Goal: Transaction & Acquisition: Download file/media

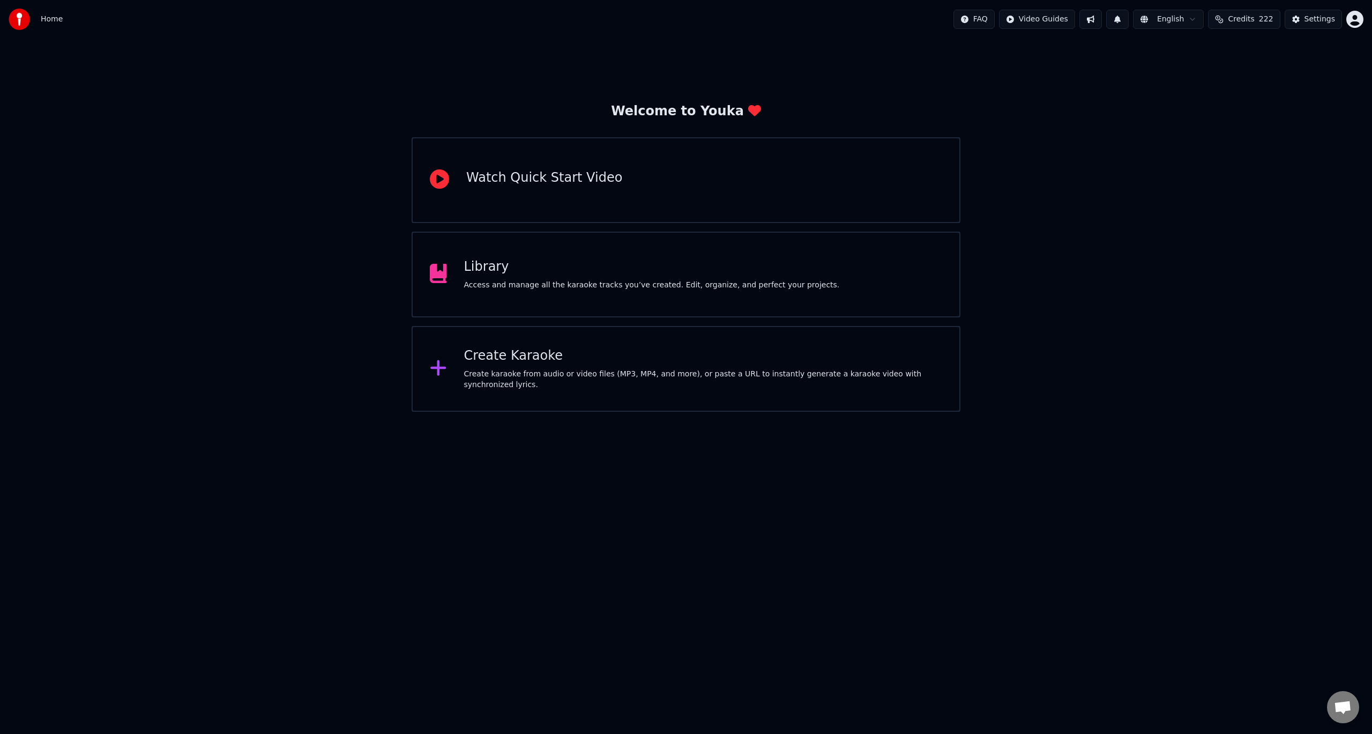
click at [1060, 22] on html "Home FAQ Video Guides English Credits 222 Settings Welcome to Youka Watch Quick…" at bounding box center [686, 206] width 1372 height 412
click at [1131, 95] on html "Home FAQ Video Guides English Credits 222 Settings Welcome to Youka Watch Quick…" at bounding box center [686, 206] width 1372 height 412
click at [1359, 19] on html "Home FAQ Video Guides English Credits 222 Settings Welcome to Youka Watch Quick…" at bounding box center [686, 206] width 1372 height 412
click at [1036, 18] on html "Home FAQ Video Guides English Credits 222 Settings Welcome to Youka Watch Quick…" at bounding box center [686, 206] width 1372 height 412
click at [829, 375] on div "Create karaoke from audio or video files (MP3, MP4, and more), or paste a URL t…" at bounding box center [703, 379] width 479 height 21
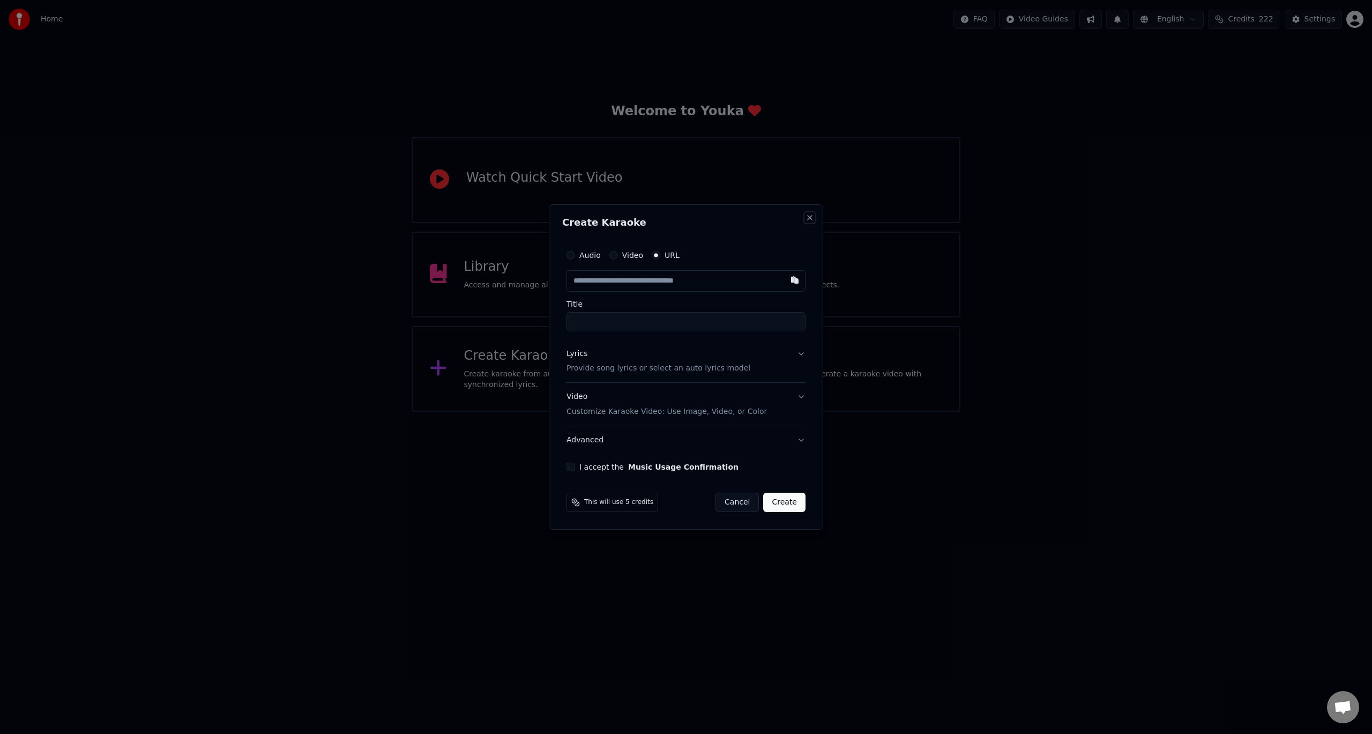
click at [810, 218] on button "Close" at bounding box center [810, 217] width 9 height 9
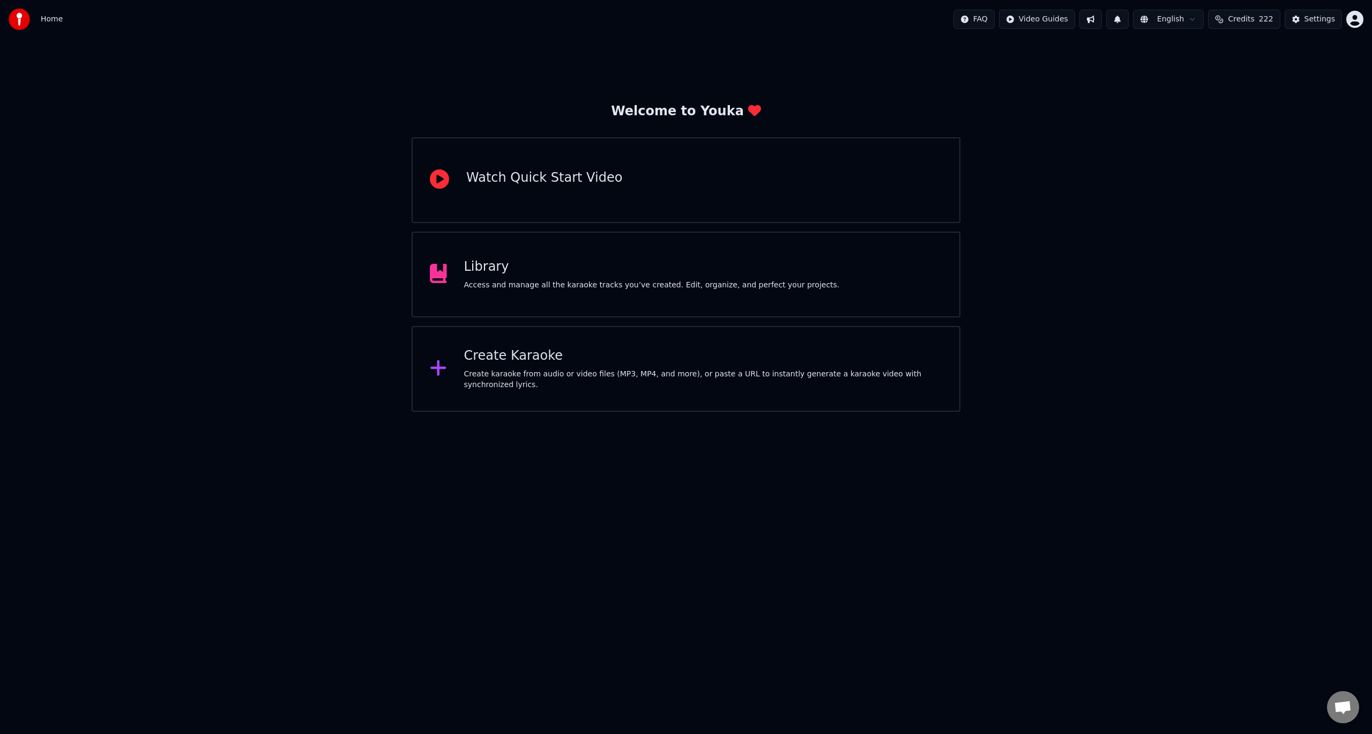
click at [615, 277] on div "Library Access and manage all the karaoke tracks you’ve created. Edit, organize…" at bounding box center [652, 274] width 376 height 32
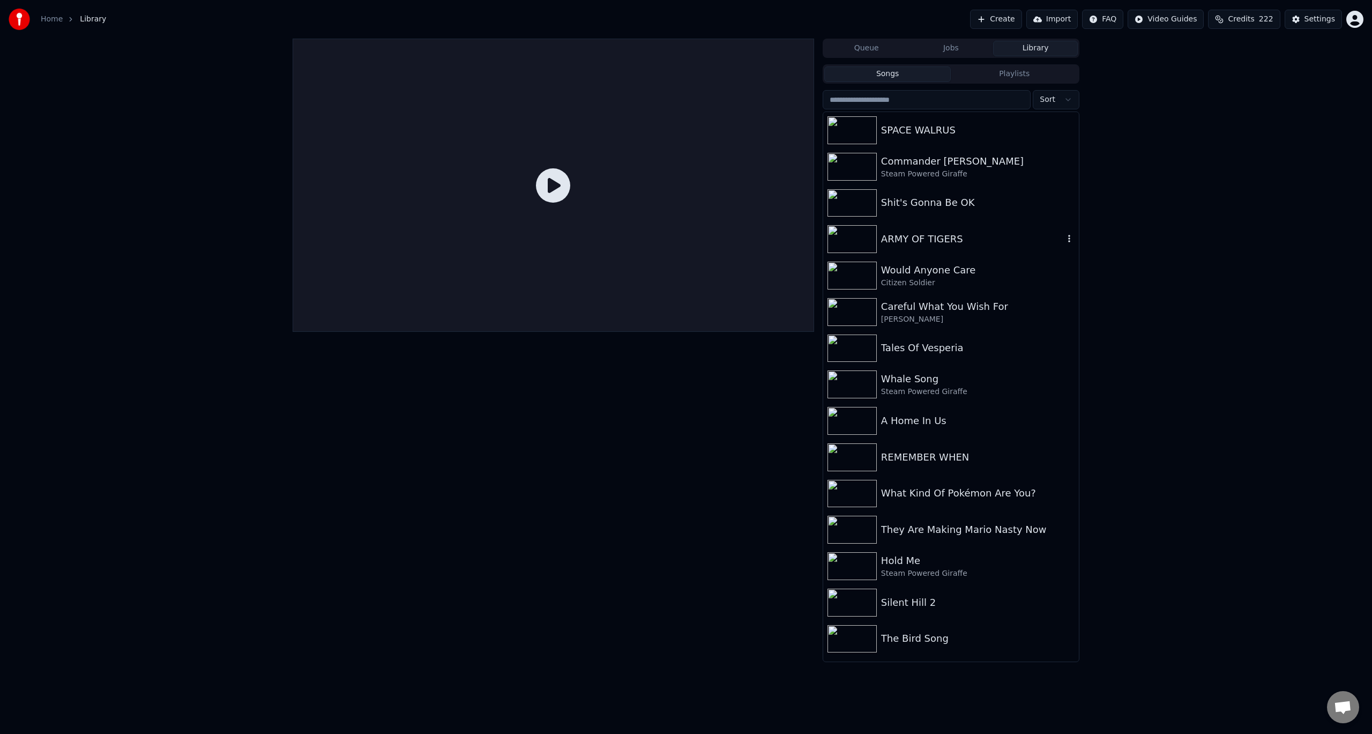
click at [1070, 239] on icon "button" at bounding box center [1070, 239] width 2 height 8
click at [919, 242] on div "ARMY OF TIGERS" at bounding box center [972, 239] width 183 height 15
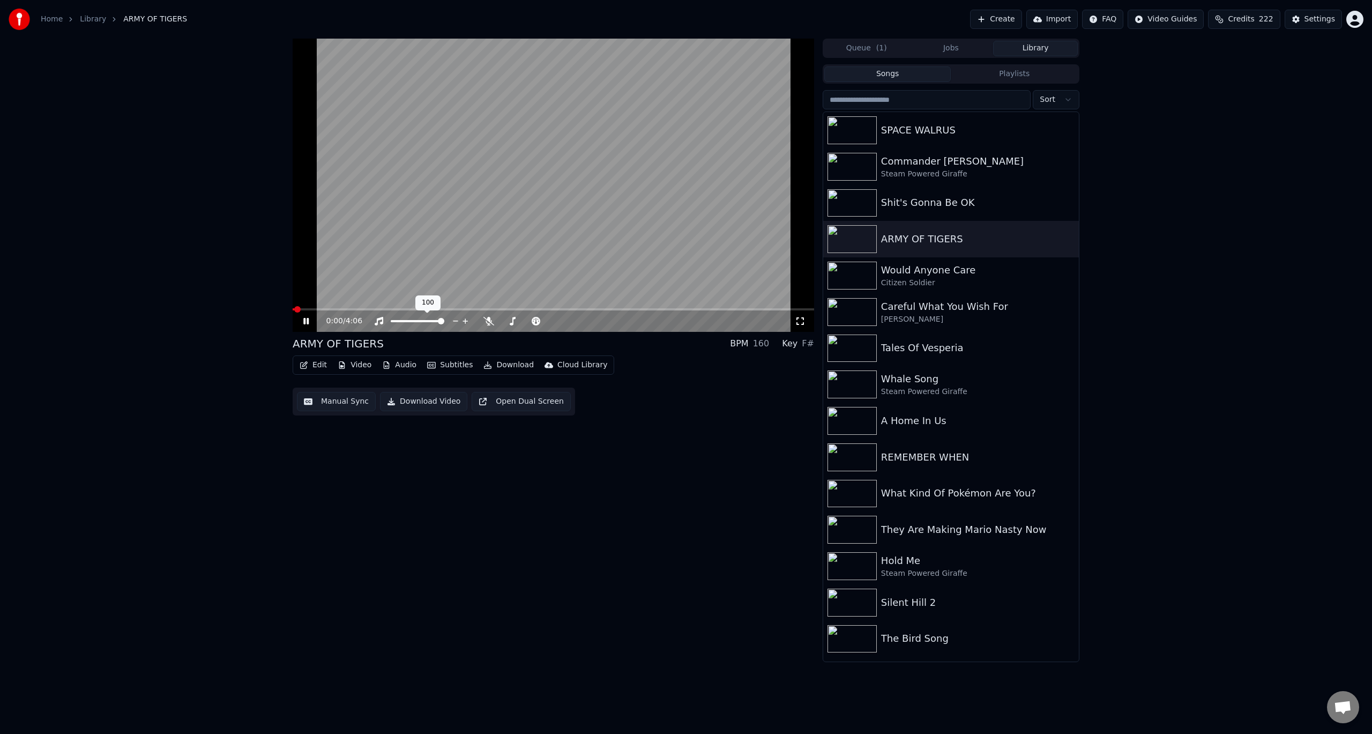
click at [495, 236] on video at bounding box center [554, 185] width 522 height 293
click at [490, 321] on icon at bounding box center [489, 321] width 11 height 9
click at [505, 366] on button "Download" at bounding box center [508, 365] width 59 height 15
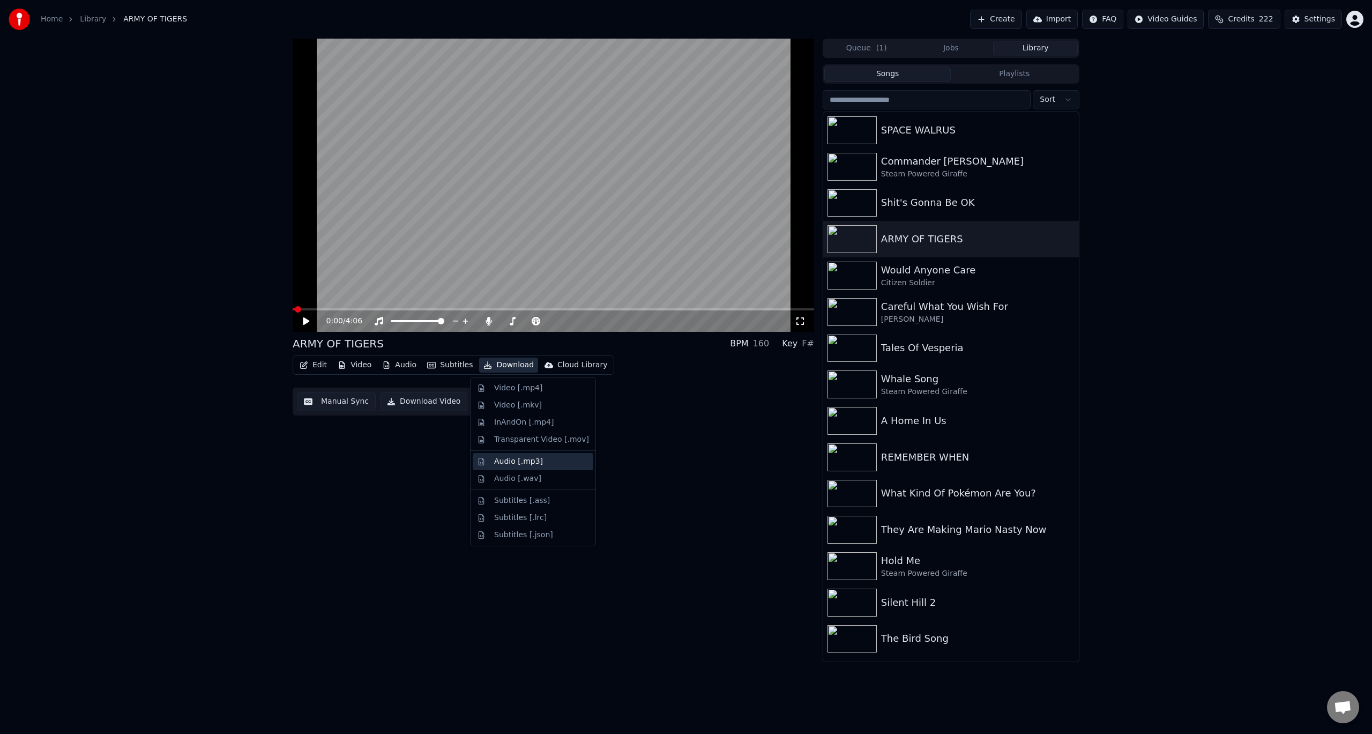
click at [543, 462] on div "Audio [.mp3]" at bounding box center [541, 461] width 95 height 11
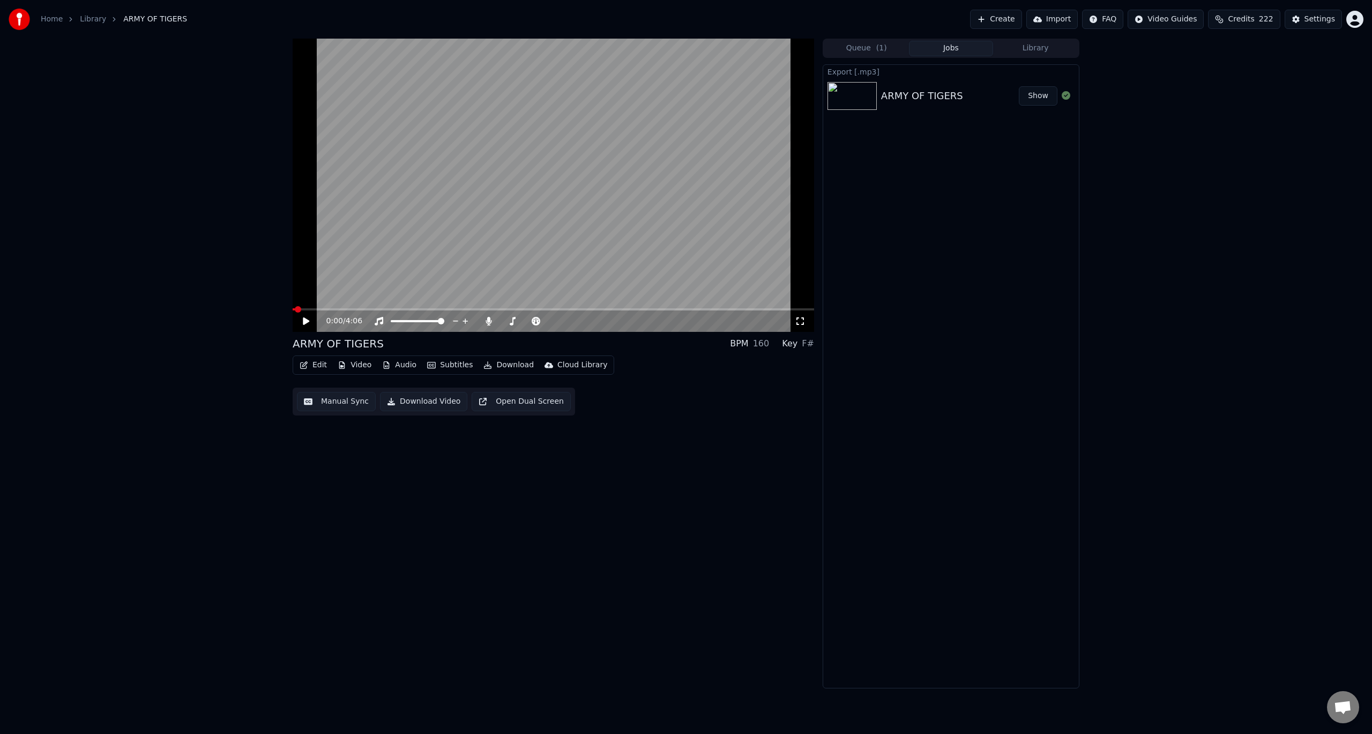
click at [1033, 100] on button "Show" at bounding box center [1038, 95] width 39 height 19
click at [1037, 46] on button "Library" at bounding box center [1035, 49] width 85 height 16
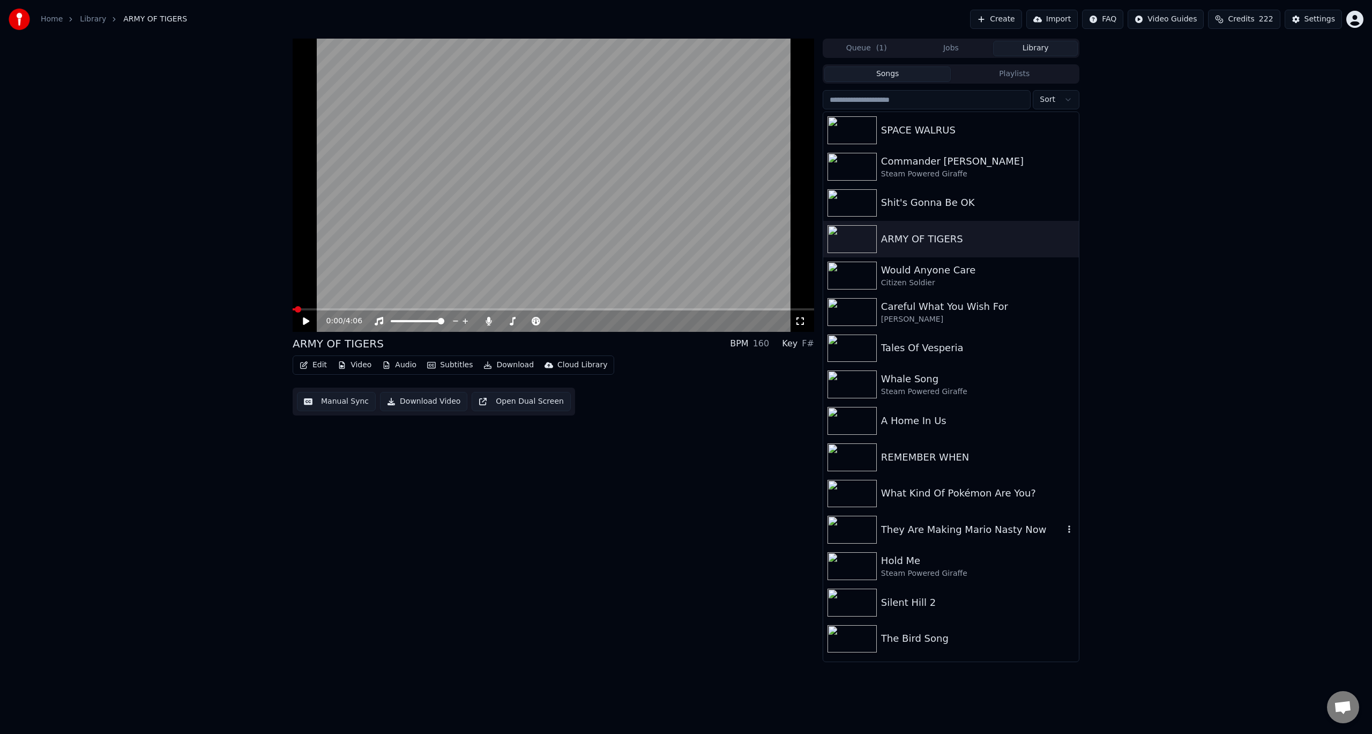
click at [993, 529] on div "They Are Making Mario Nasty Now" at bounding box center [972, 529] width 183 height 15
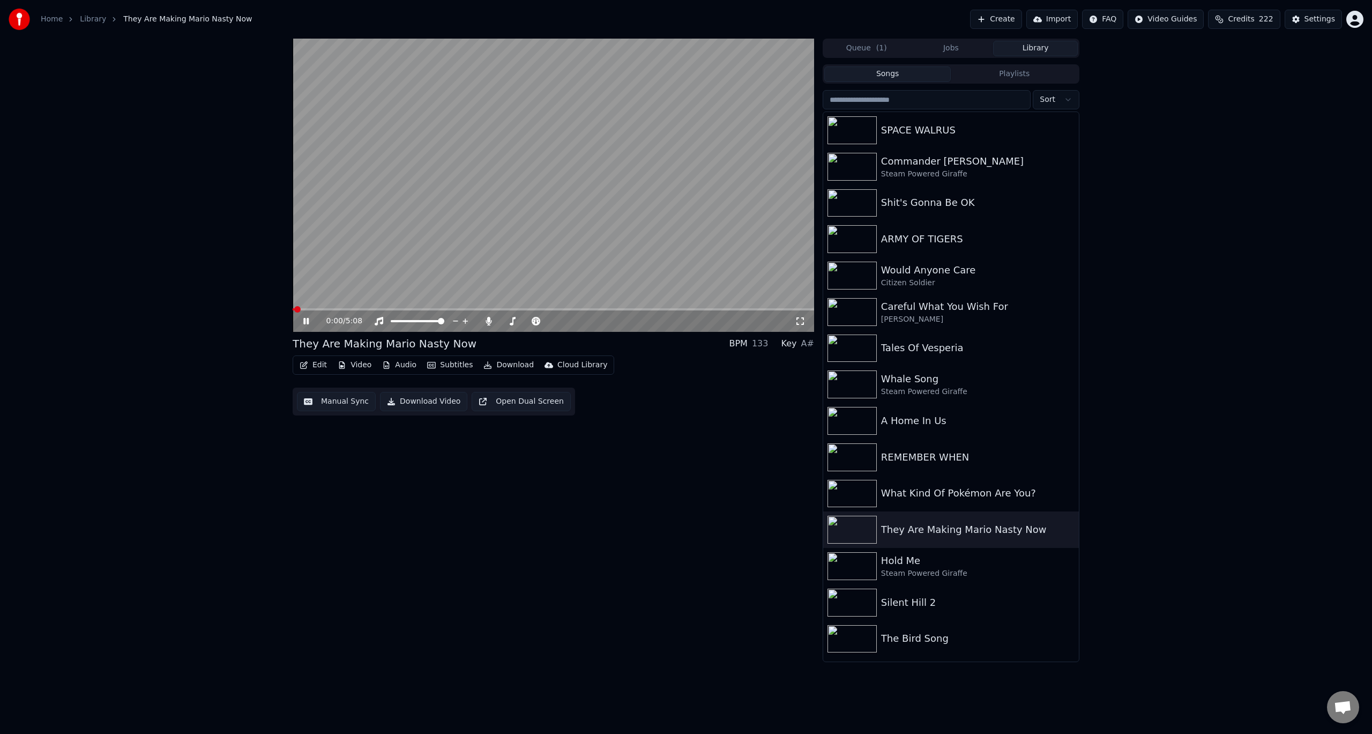
click at [303, 321] on icon at bounding box center [313, 321] width 25 height 9
click at [502, 367] on button "Download" at bounding box center [508, 365] width 59 height 15
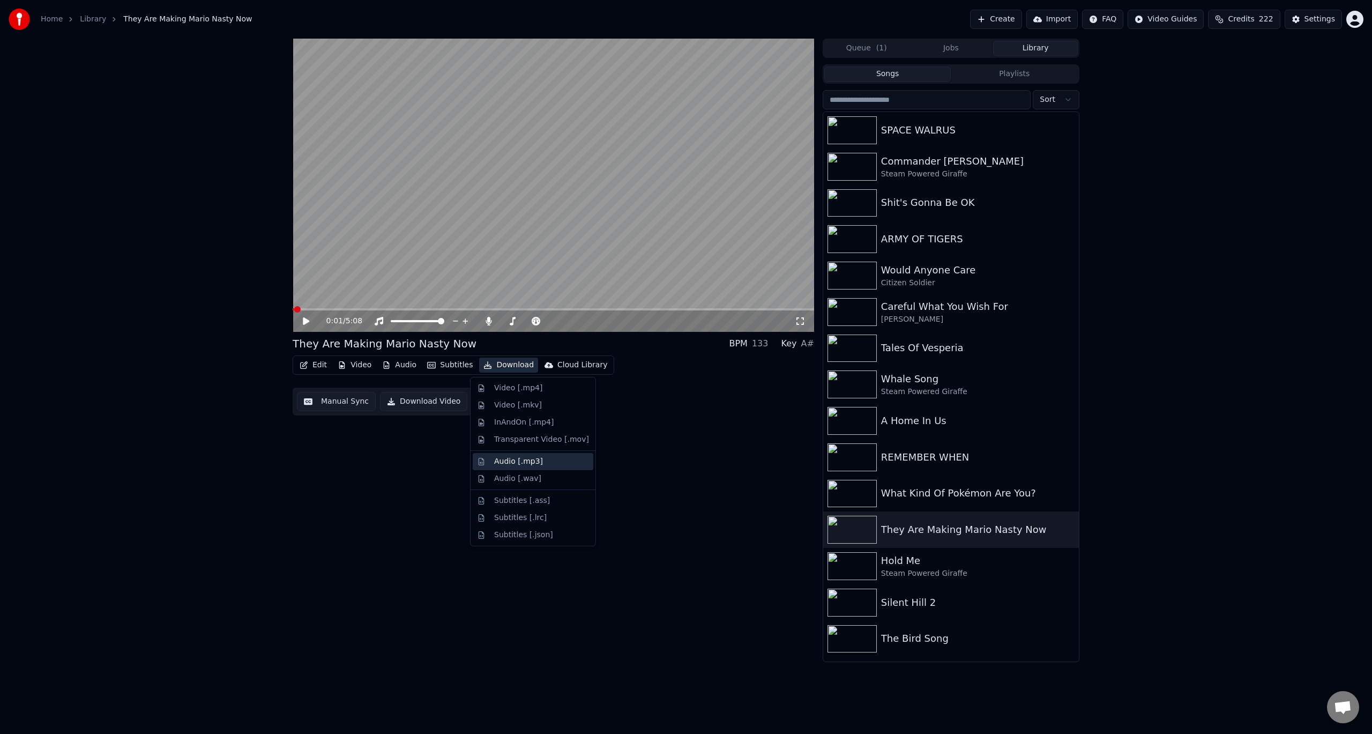
click at [545, 463] on div "Audio [.mp3]" at bounding box center [541, 461] width 95 height 11
